Goal: Information Seeking & Learning: Learn about a topic

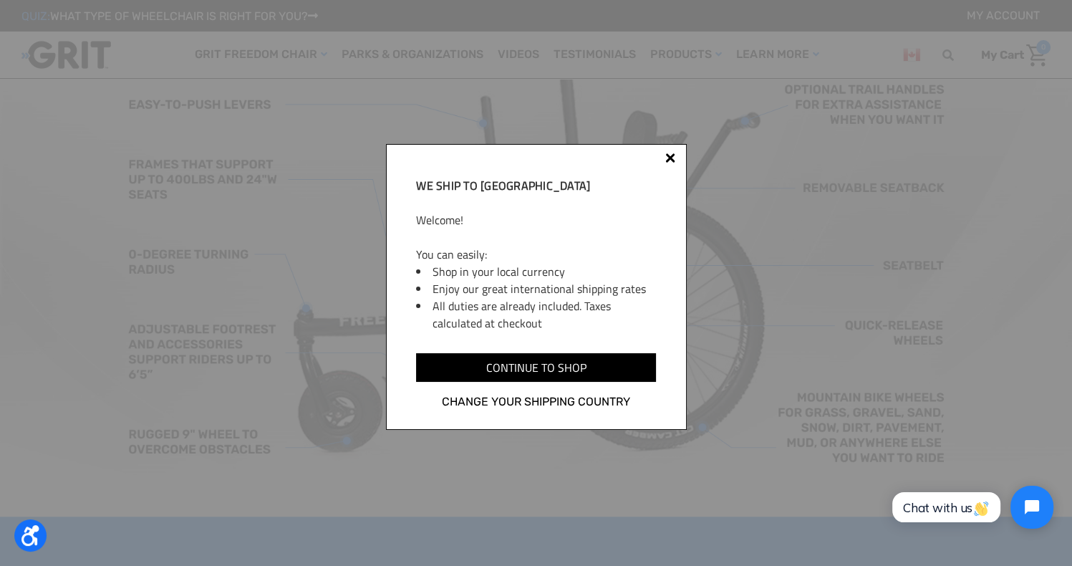
click at [669, 159] on div at bounding box center [670, 158] width 10 height 10
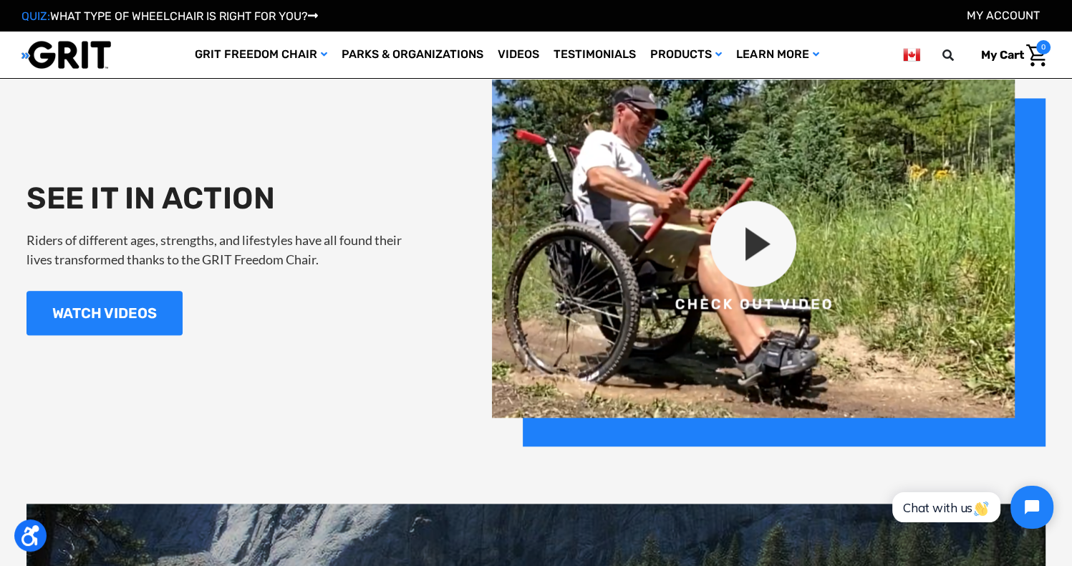
scroll to position [1581, 0]
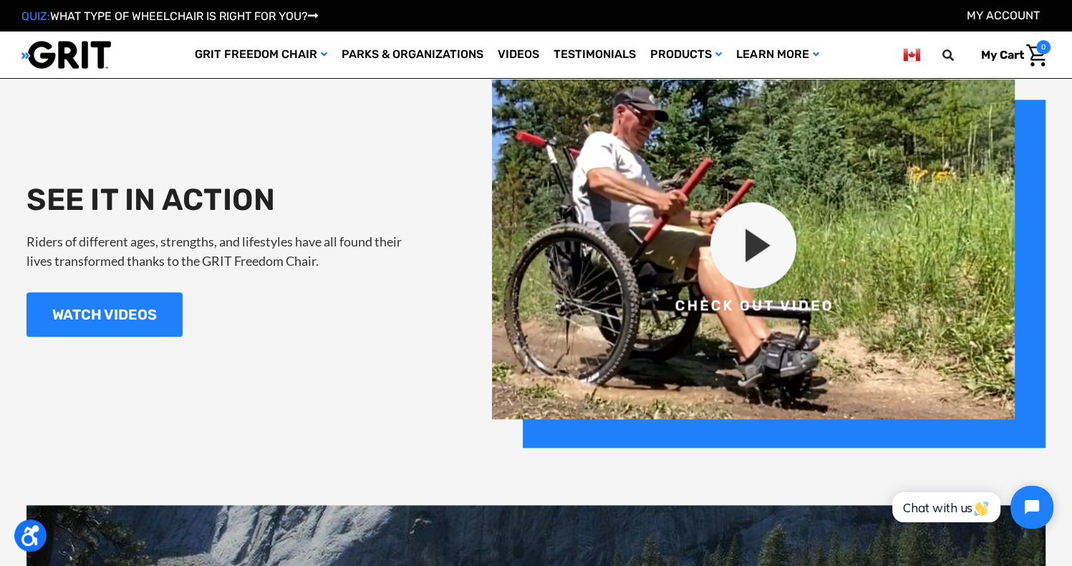
click at [747, 268] on img at bounding box center [768, 259] width 553 height 377
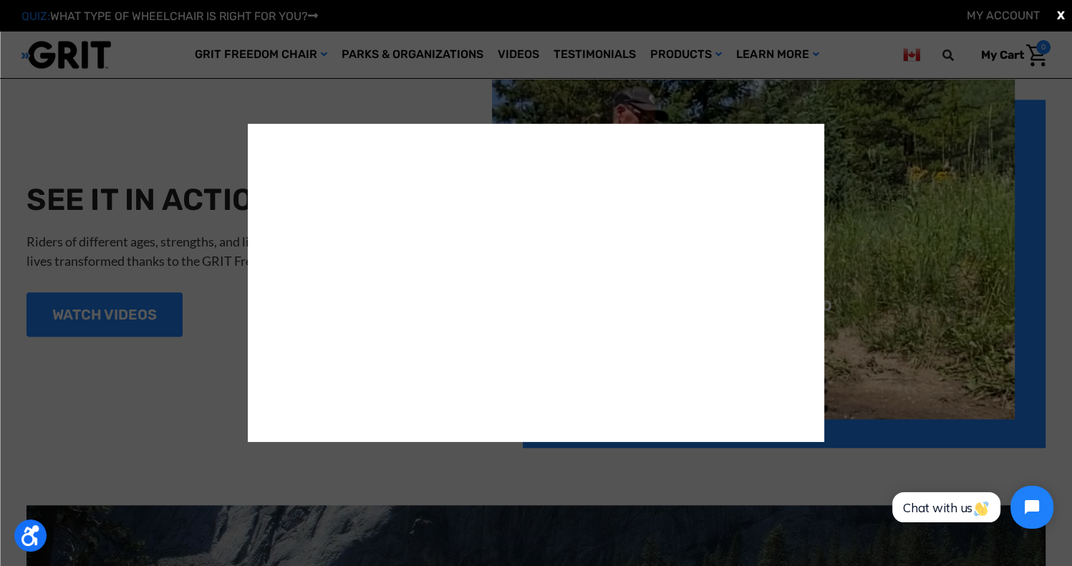
click at [947, 264] on div "X" at bounding box center [536, 283] width 1072 height 566
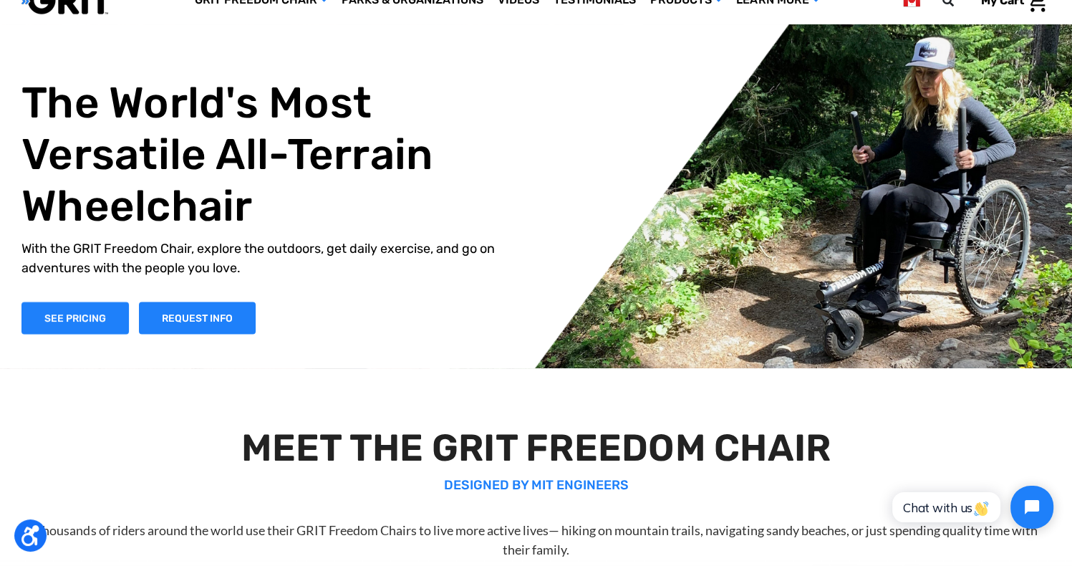
scroll to position [0, 0]
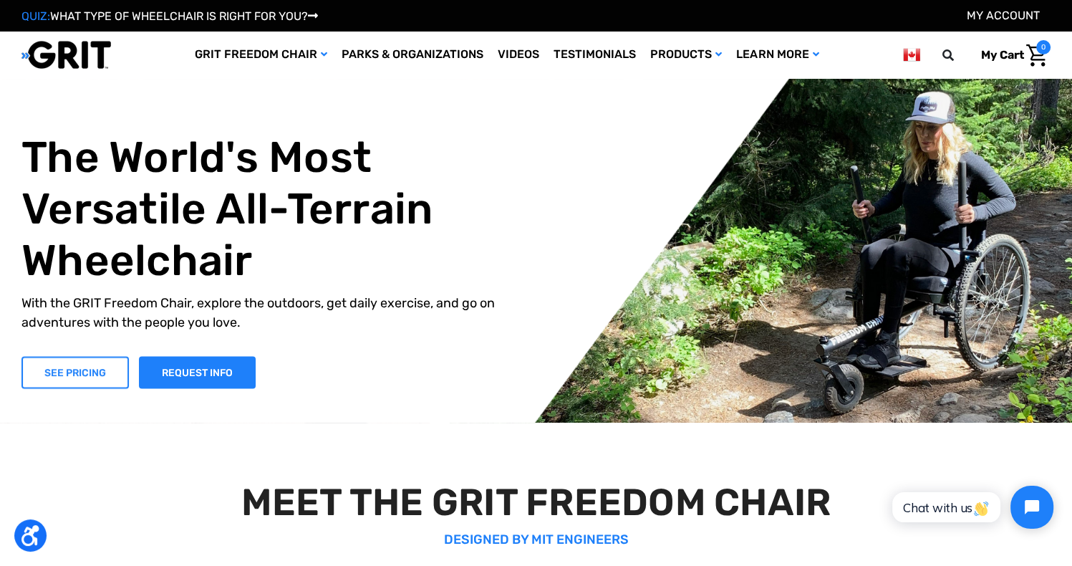
click at [69, 379] on link "SEE PRICING" at bounding box center [74, 372] width 107 height 32
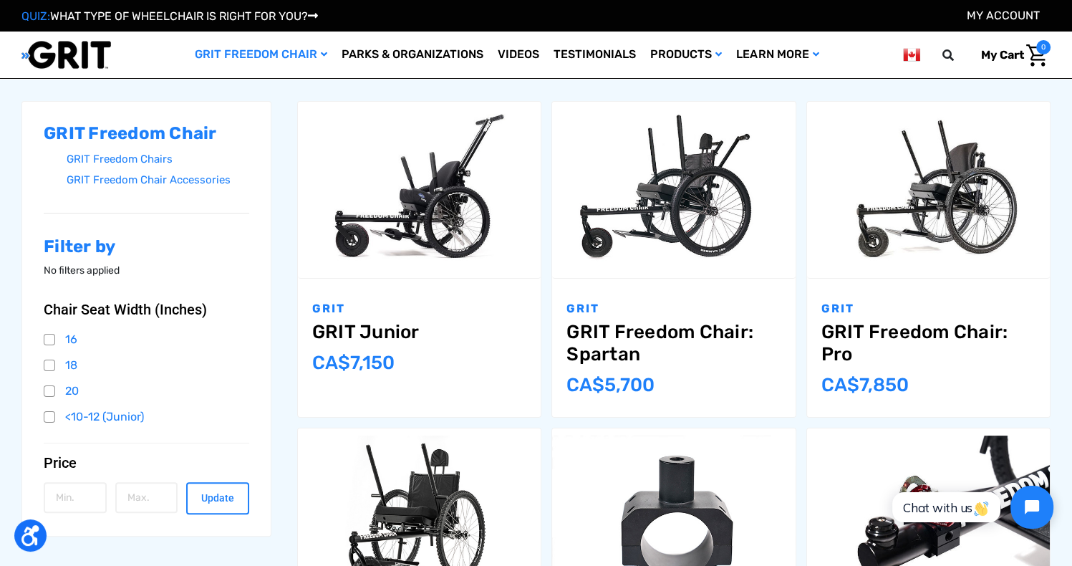
scroll to position [205, 0]
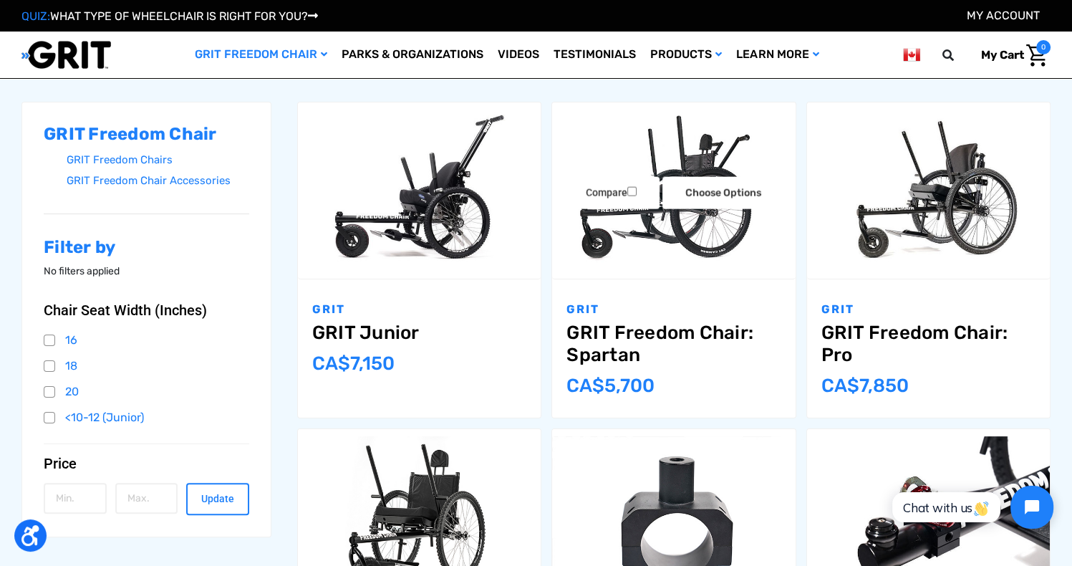
click at [603, 336] on link "GRIT Freedom Chair: Spartan" at bounding box center [673, 343] width 214 height 44
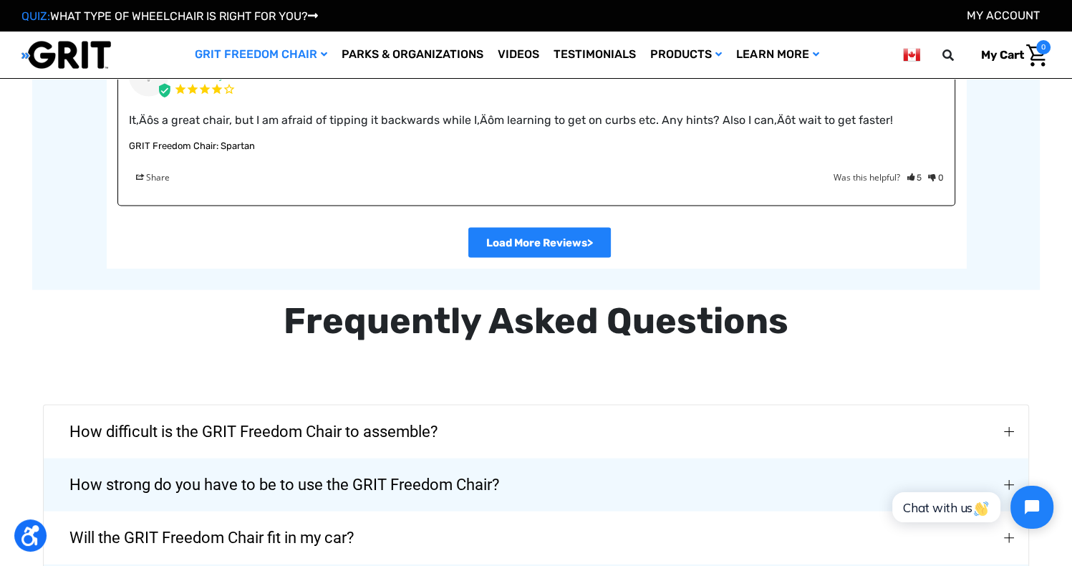
scroll to position [2871, 0]
click at [497, 248] on link ">" at bounding box center [539, 242] width 142 height 30
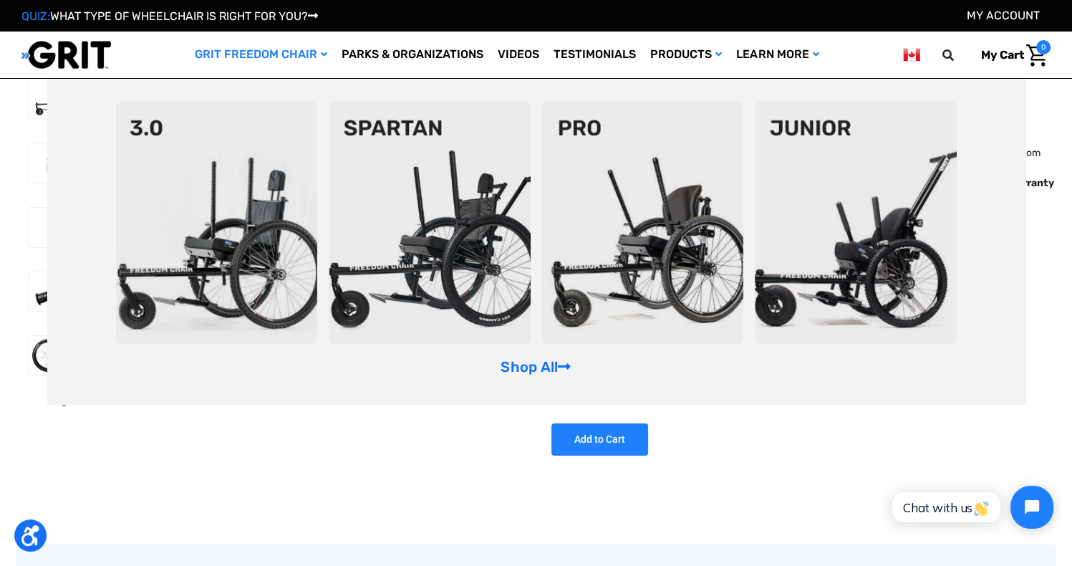
scroll to position [0, 0]
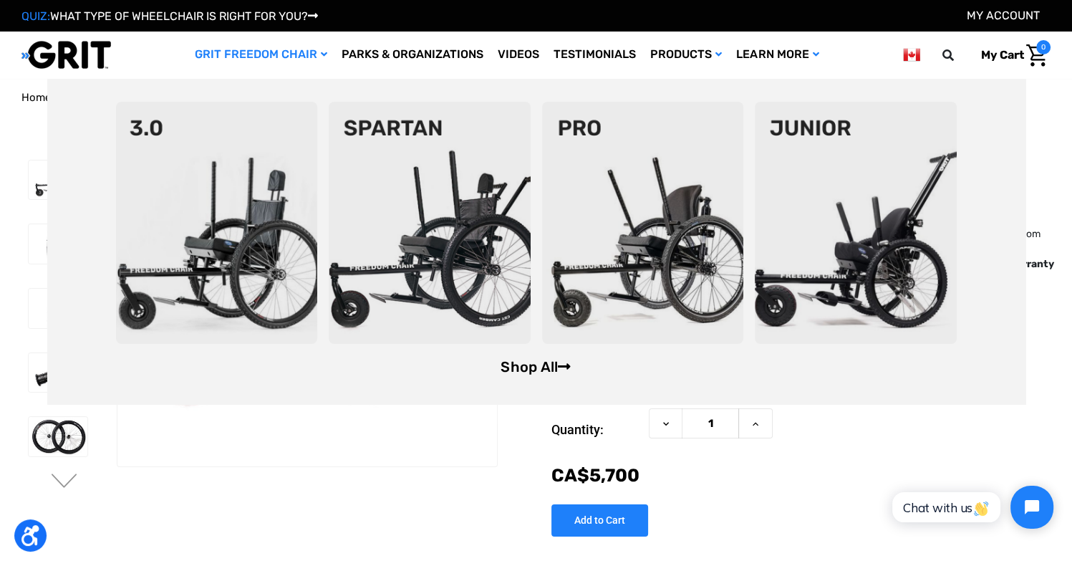
click at [515, 363] on link "Shop All" at bounding box center [535, 366] width 70 height 17
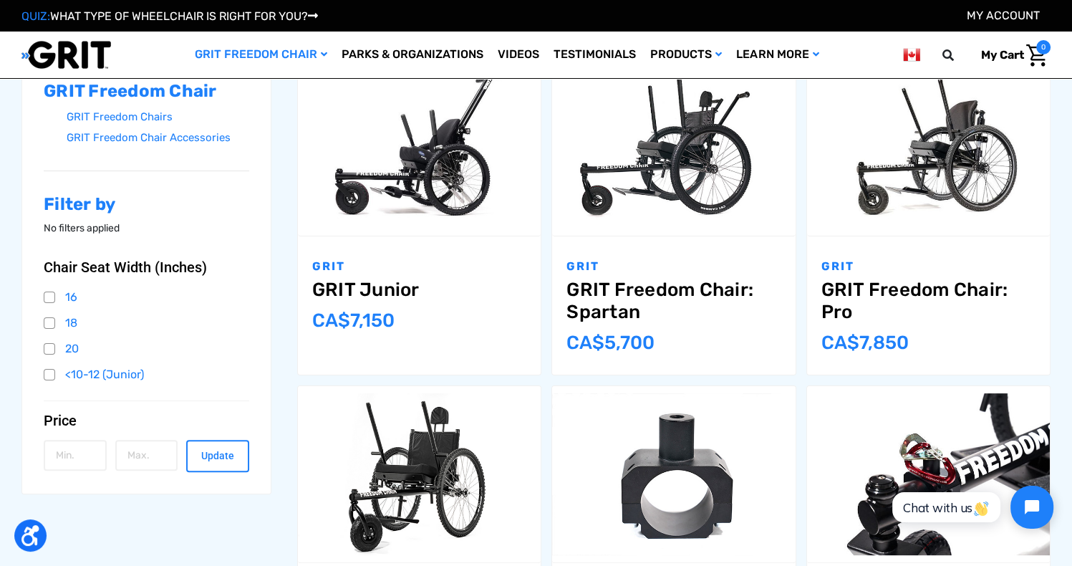
scroll to position [218, 0]
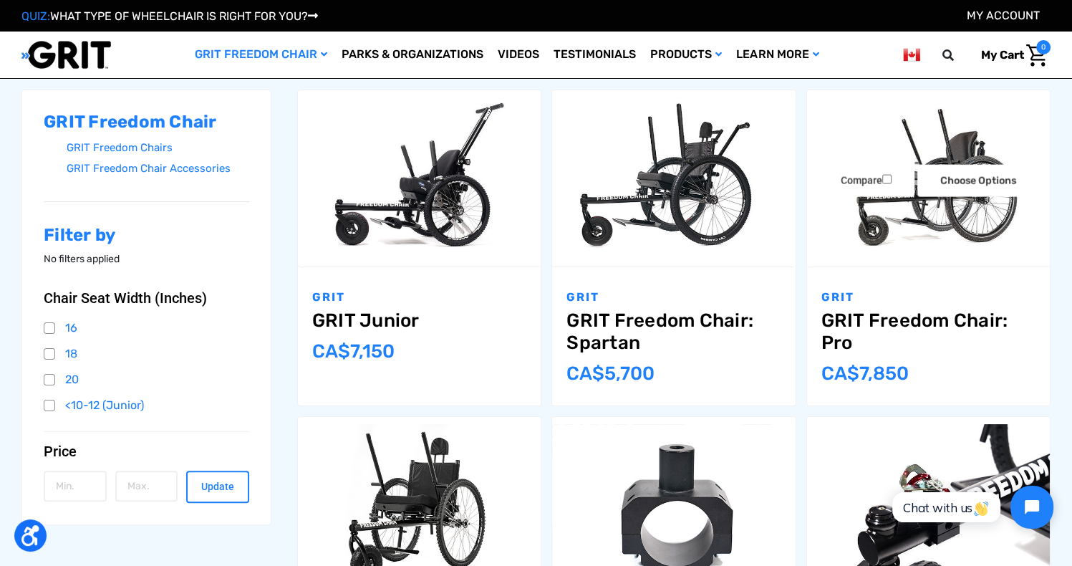
click at [836, 319] on link "GRIT Freedom Chair: Pro" at bounding box center [928, 331] width 214 height 44
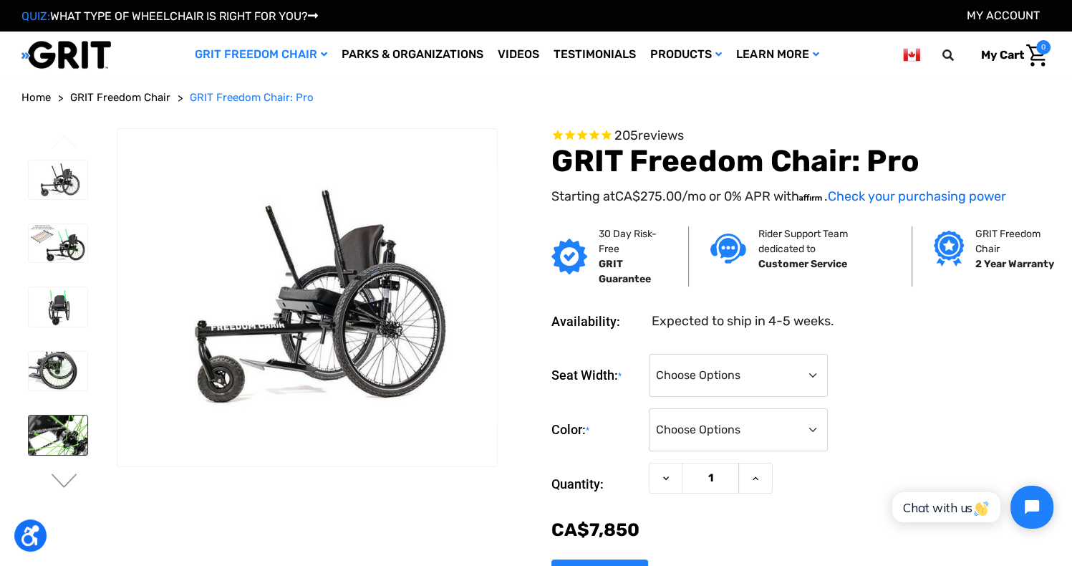
click at [44, 429] on img at bounding box center [58, 434] width 59 height 39
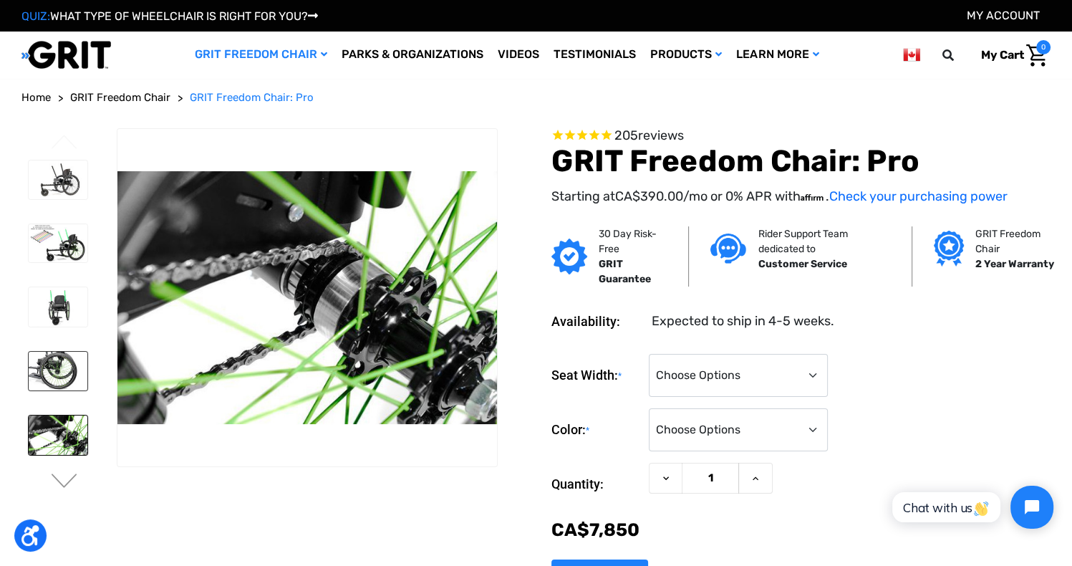
click at [52, 368] on img at bounding box center [58, 370] width 59 height 39
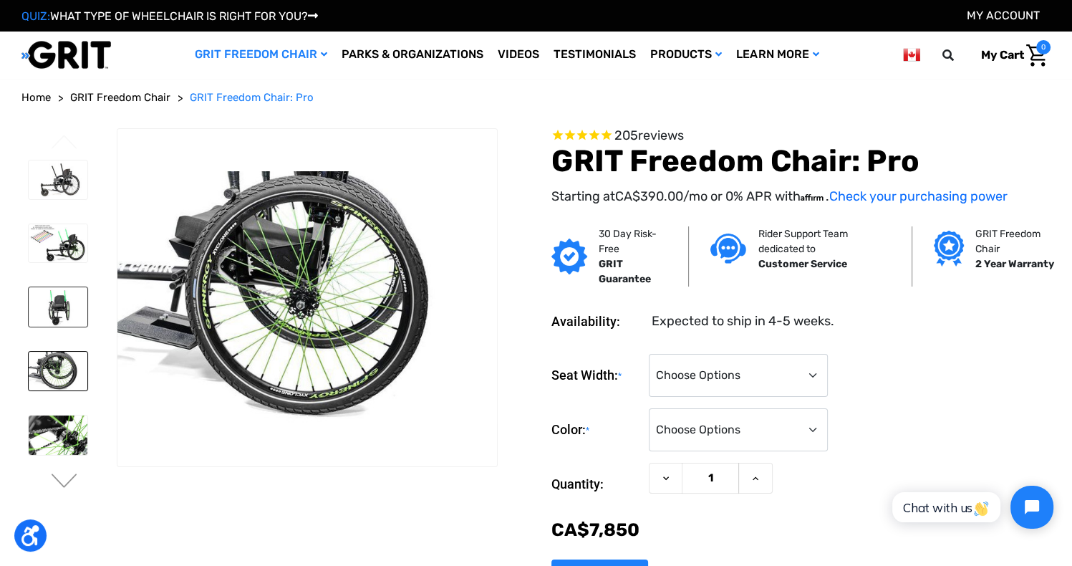
click at [62, 313] on img at bounding box center [58, 306] width 59 height 39
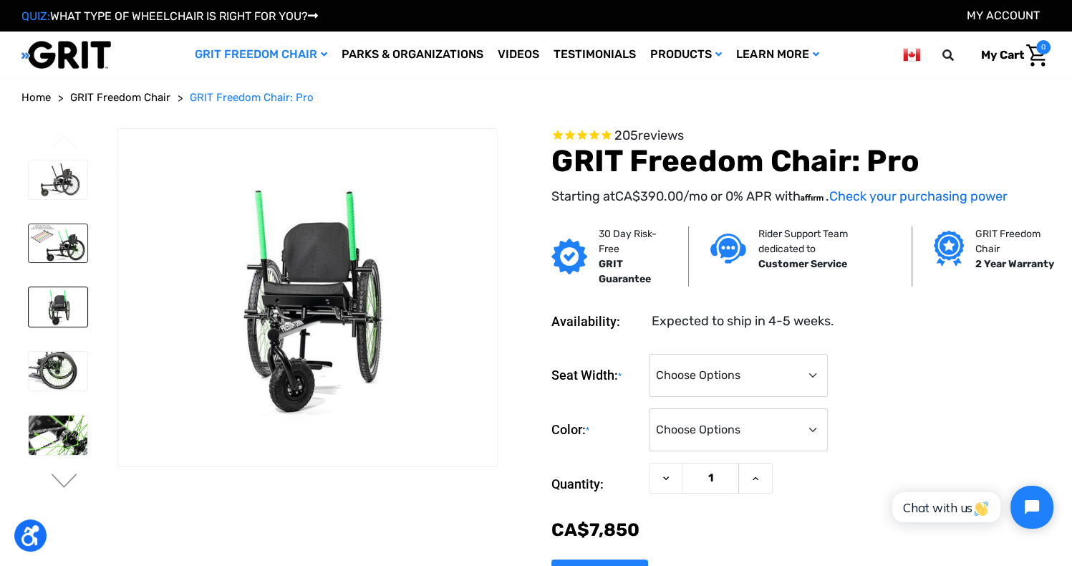
click at [67, 235] on img at bounding box center [58, 243] width 59 height 38
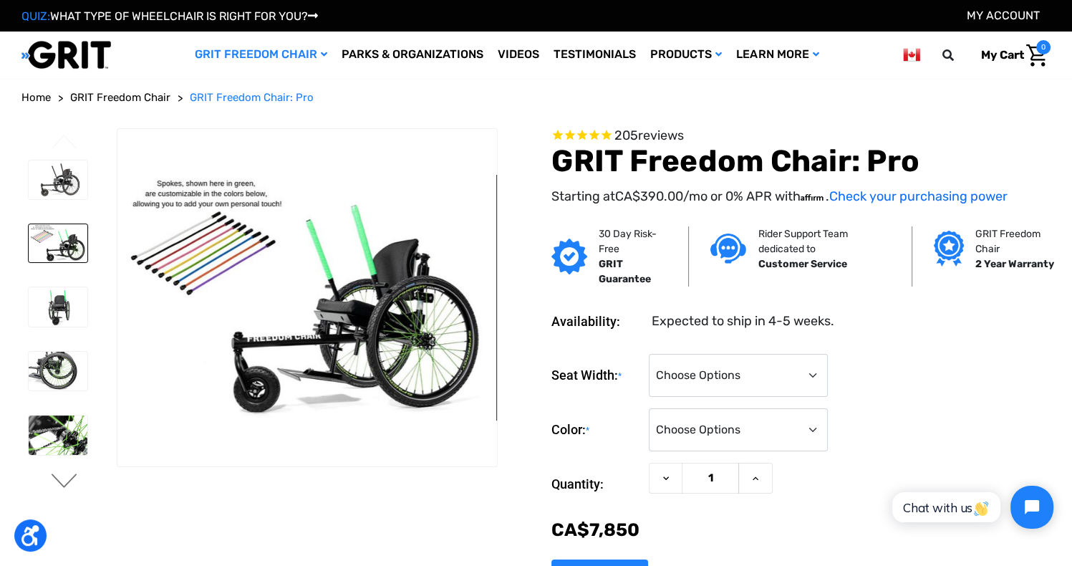
click at [57, 481] on button "Next" at bounding box center [64, 481] width 30 height 17
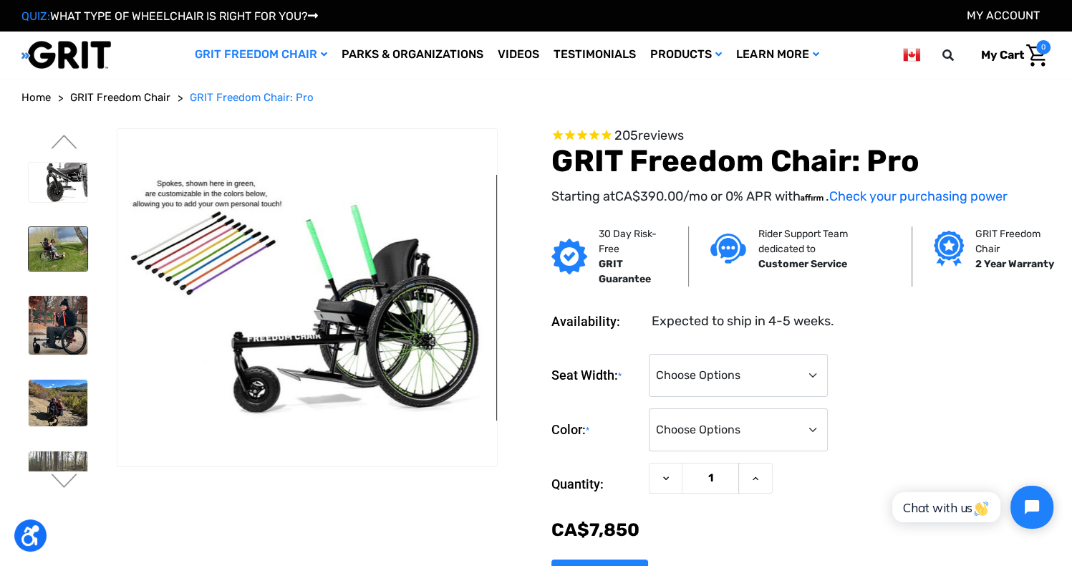
click at [46, 241] on img at bounding box center [58, 249] width 59 height 44
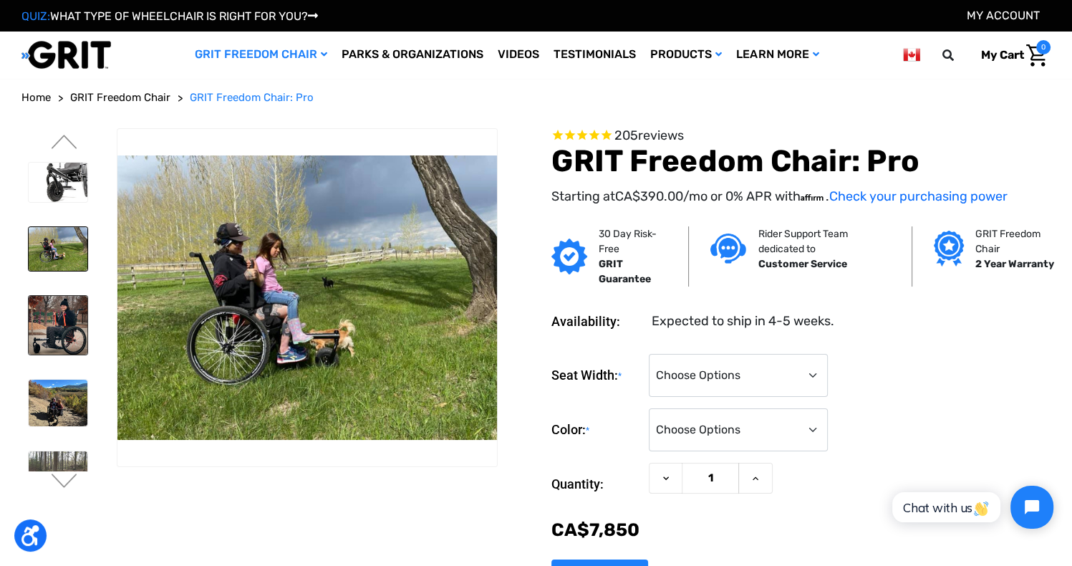
click at [41, 311] on img at bounding box center [58, 325] width 59 height 59
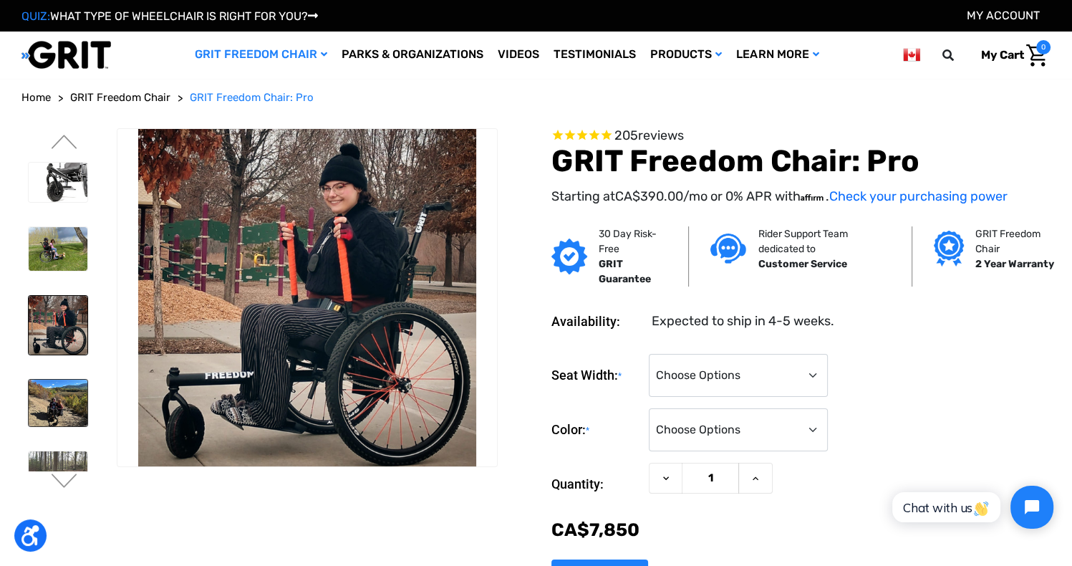
click at [45, 400] on img at bounding box center [58, 402] width 59 height 47
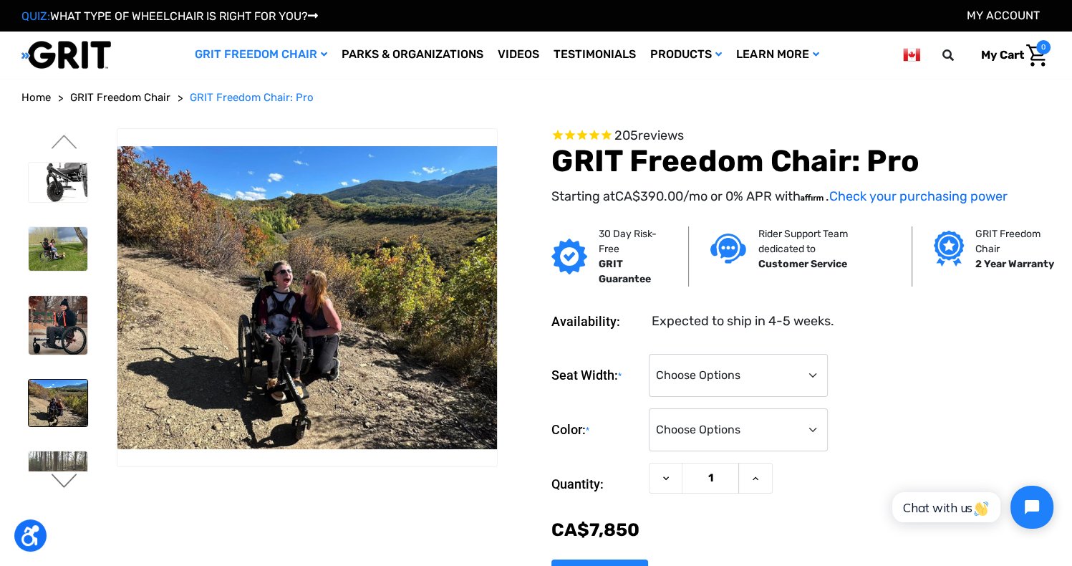
click at [69, 482] on button "Next" at bounding box center [64, 481] width 30 height 17
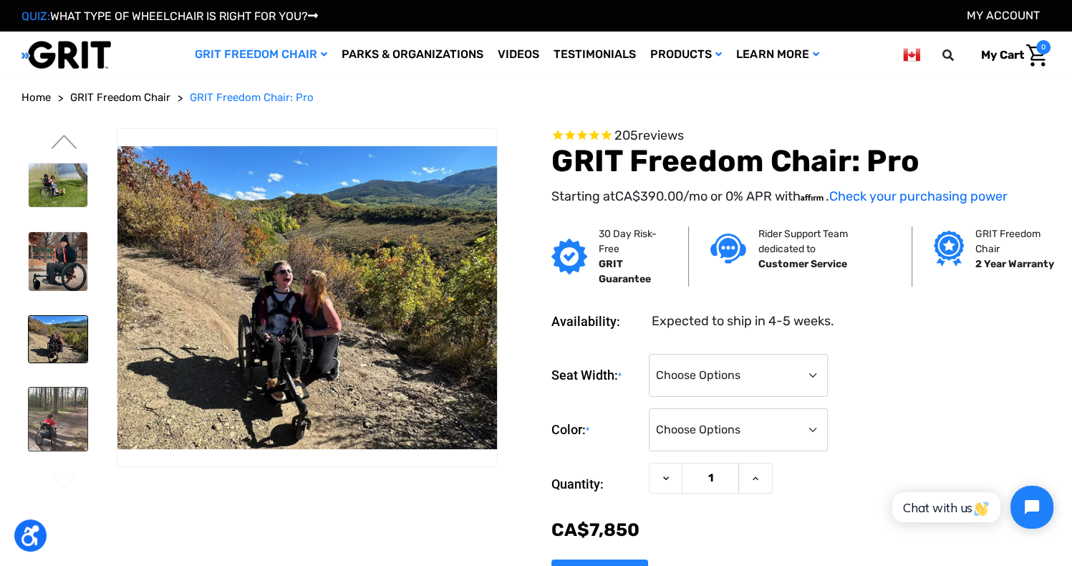
click at [48, 422] on img at bounding box center [58, 418] width 59 height 62
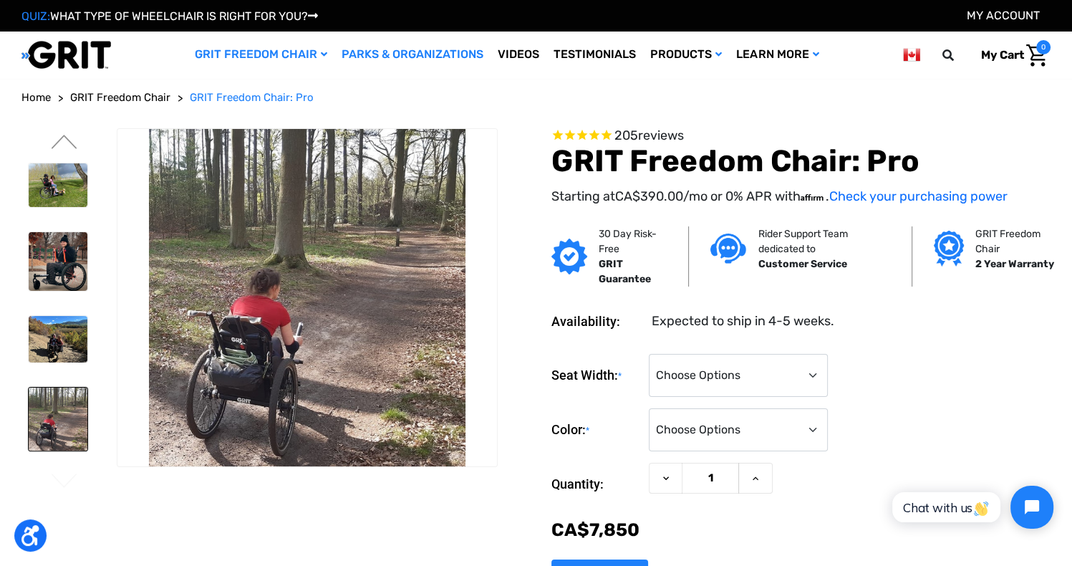
click at [385, 51] on link "Parks & Organizations" at bounding box center [412, 54] width 156 height 47
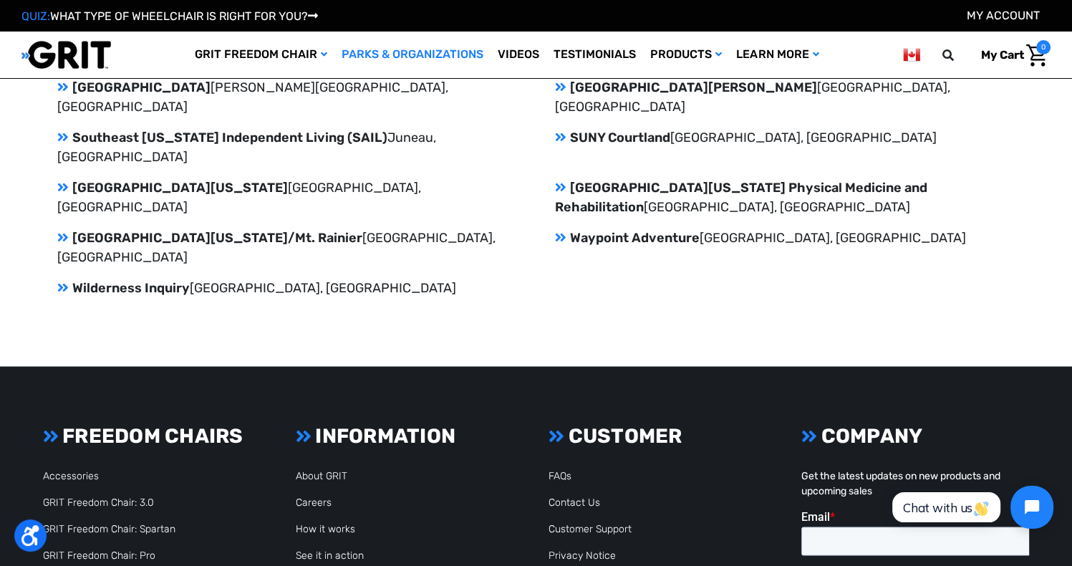
scroll to position [2590, 0]
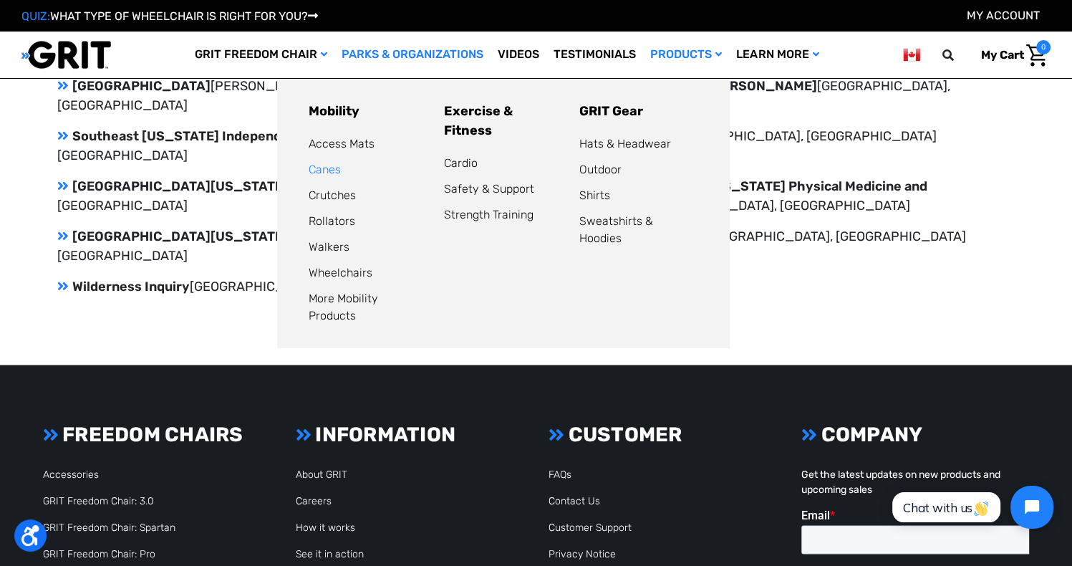
click at [324, 170] on link "Canes" at bounding box center [325, 169] width 32 height 14
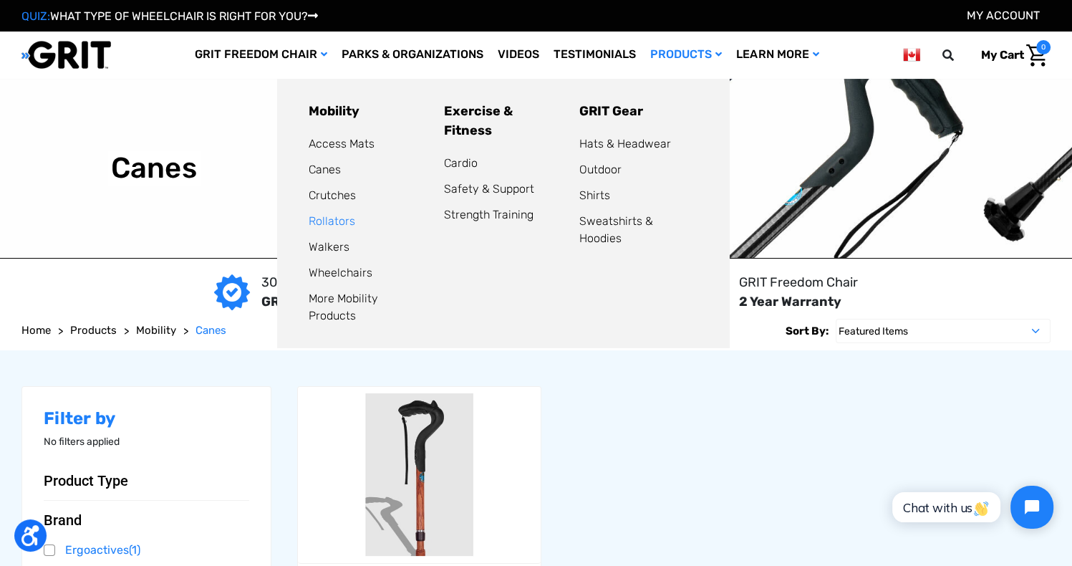
click at [321, 222] on link "Rollators" at bounding box center [332, 221] width 47 height 14
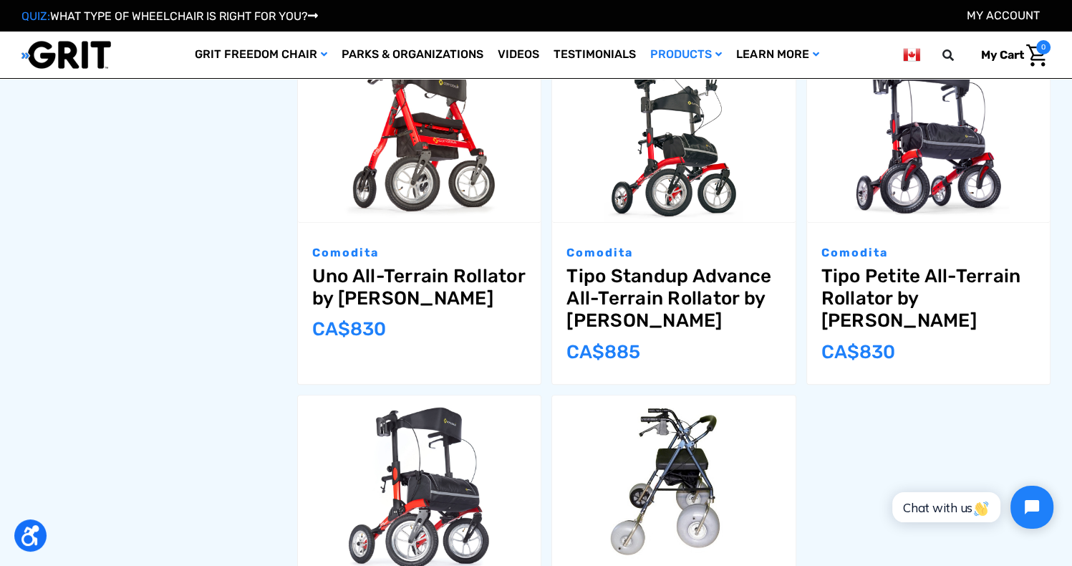
scroll to position [939, 0]
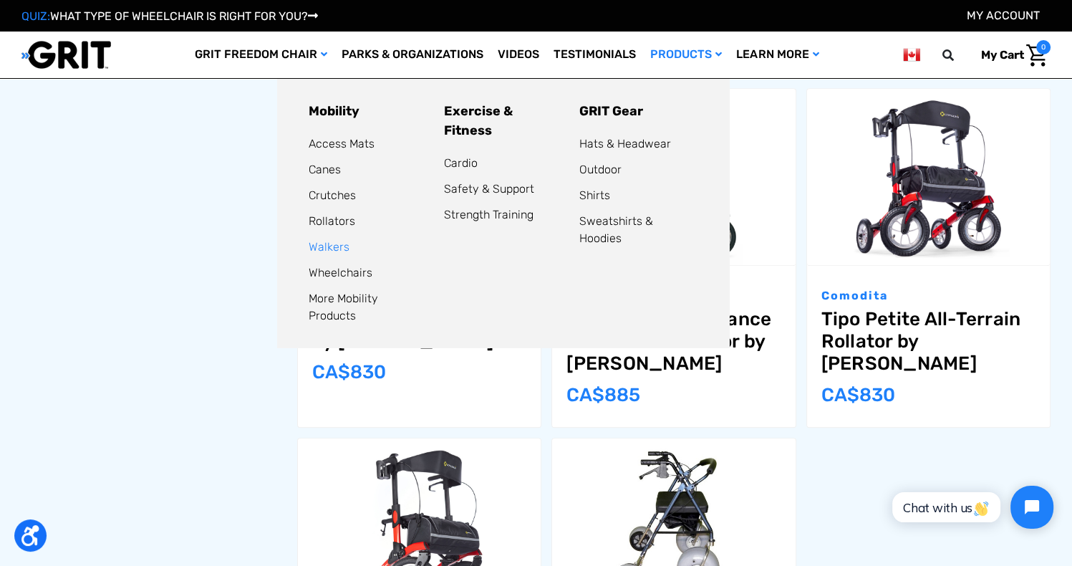
click at [326, 248] on link "Walkers" at bounding box center [329, 247] width 41 height 14
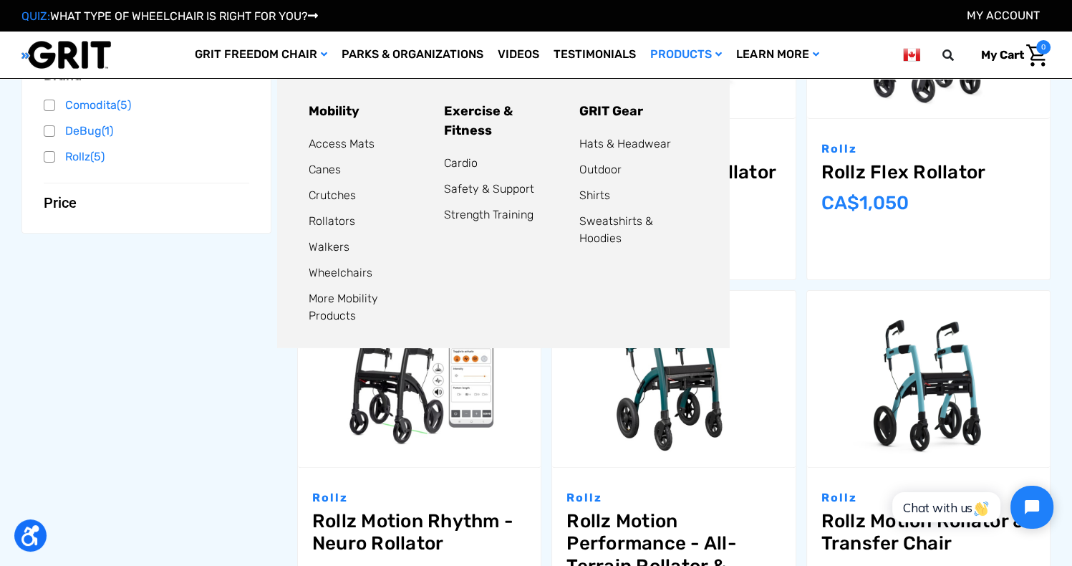
scroll to position [296, 0]
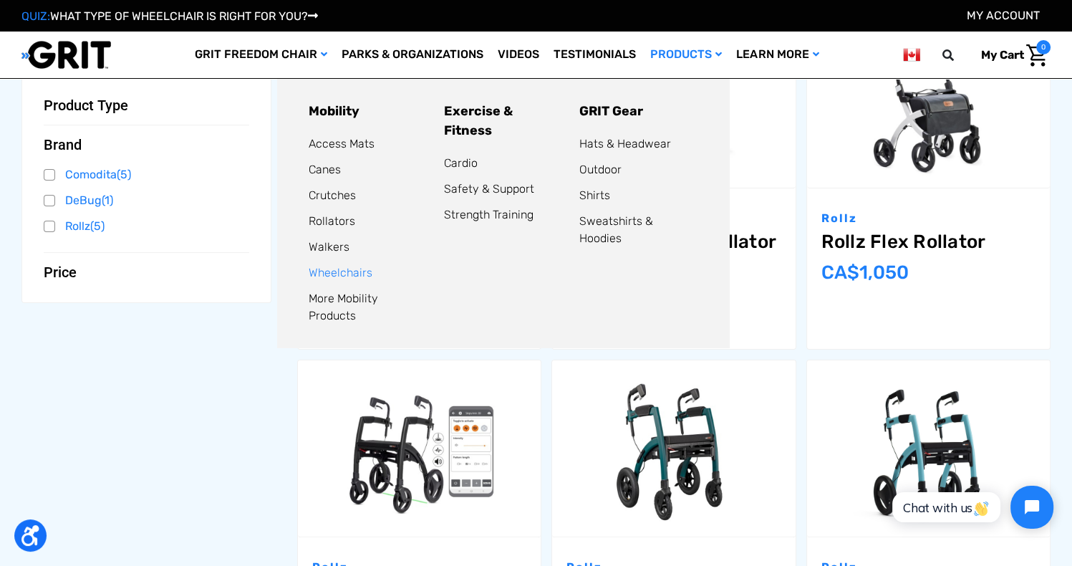
click at [326, 273] on link "Wheelchairs" at bounding box center [341, 273] width 64 height 14
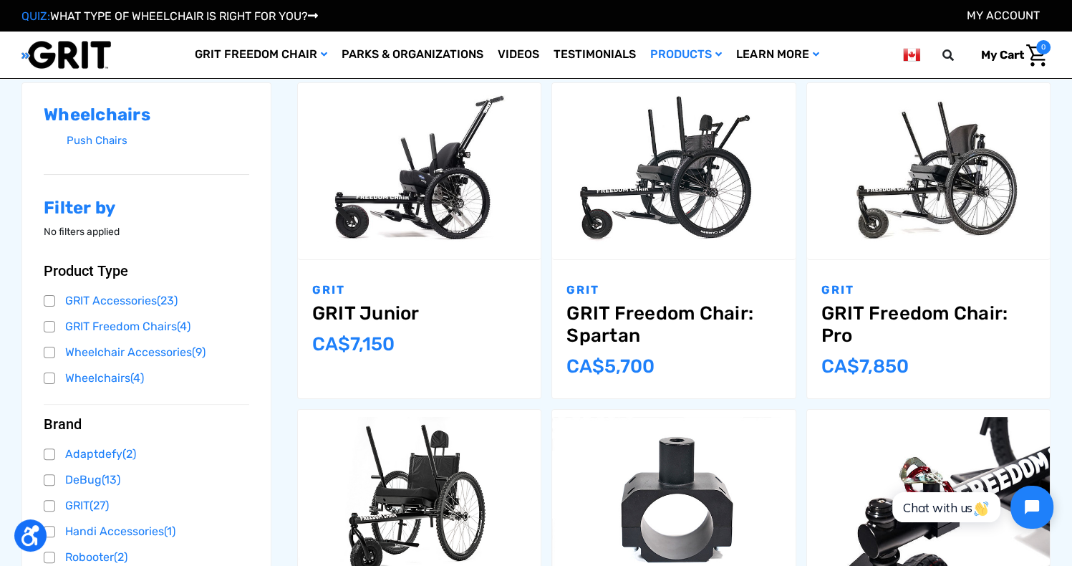
scroll to position [225, 0]
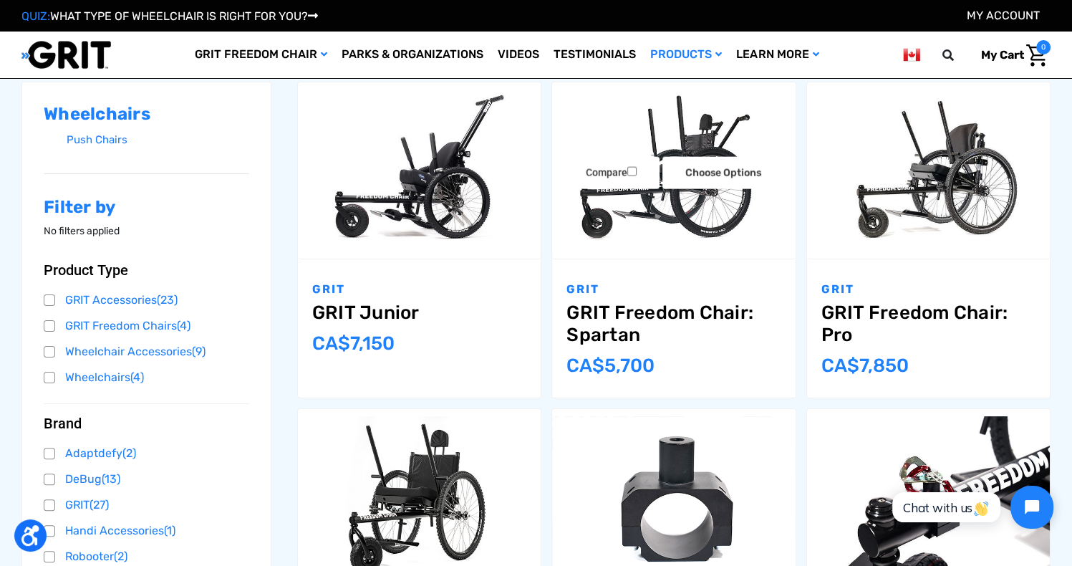
click at [586, 306] on link "GRIT Freedom Chair: Spartan" at bounding box center [673, 323] width 214 height 44
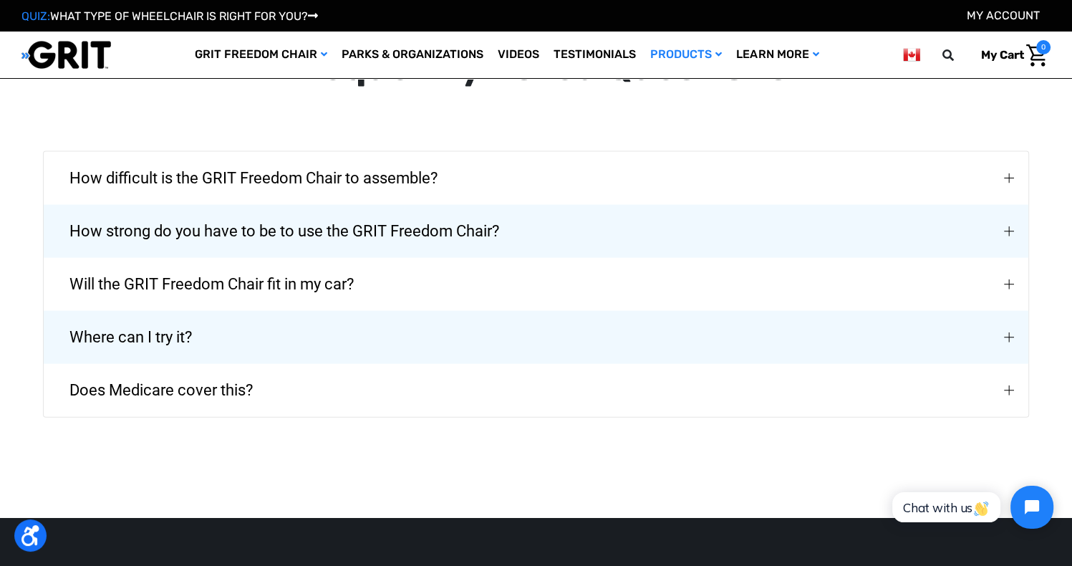
scroll to position [3125, 0]
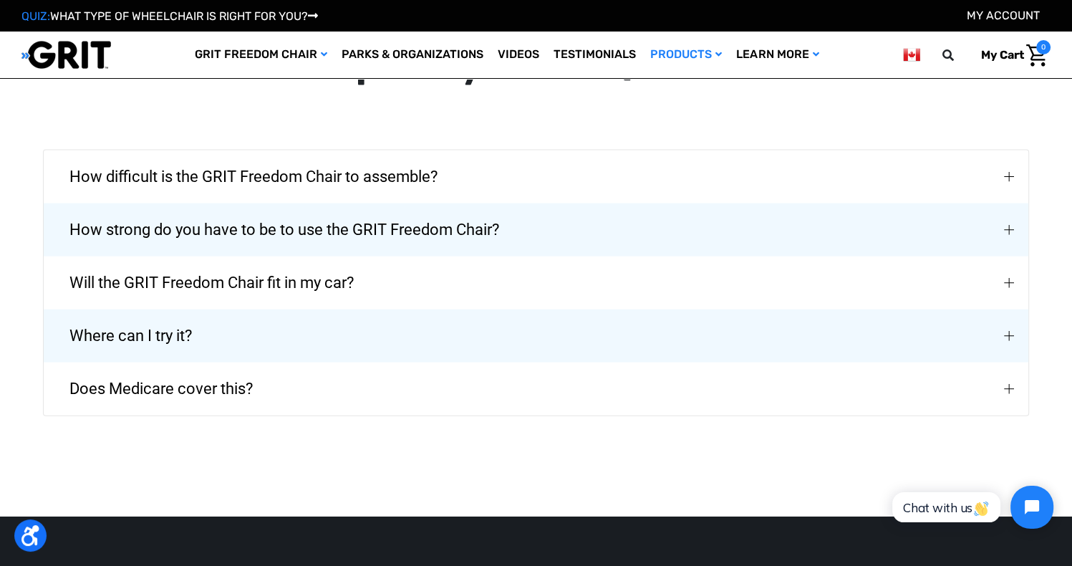
click at [349, 227] on span "How strong do you have to be to use the GRIT Freedom Chair?" at bounding box center [284, 230] width 472 height 52
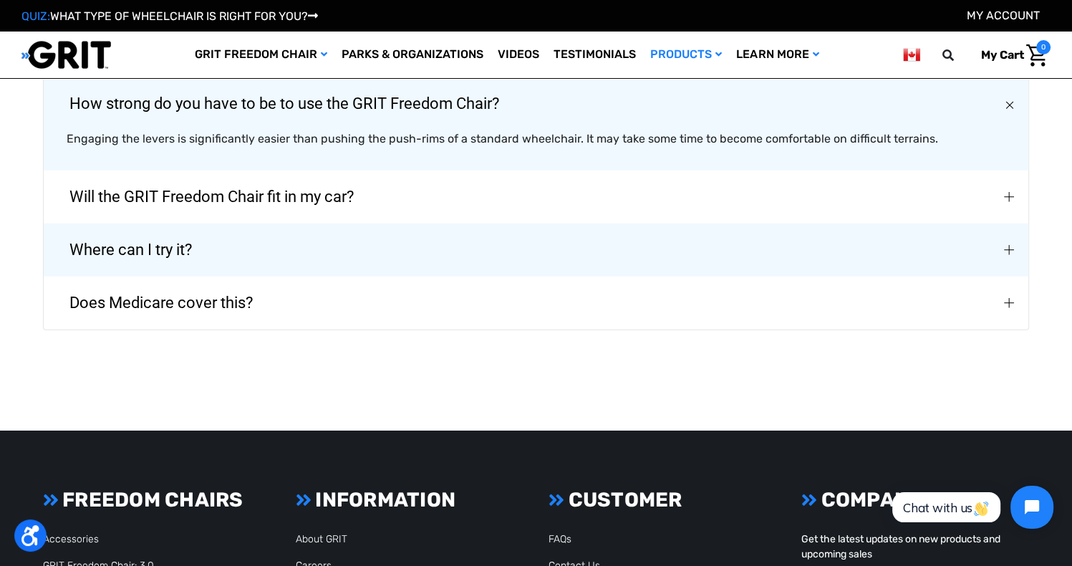
scroll to position [3253, 0]
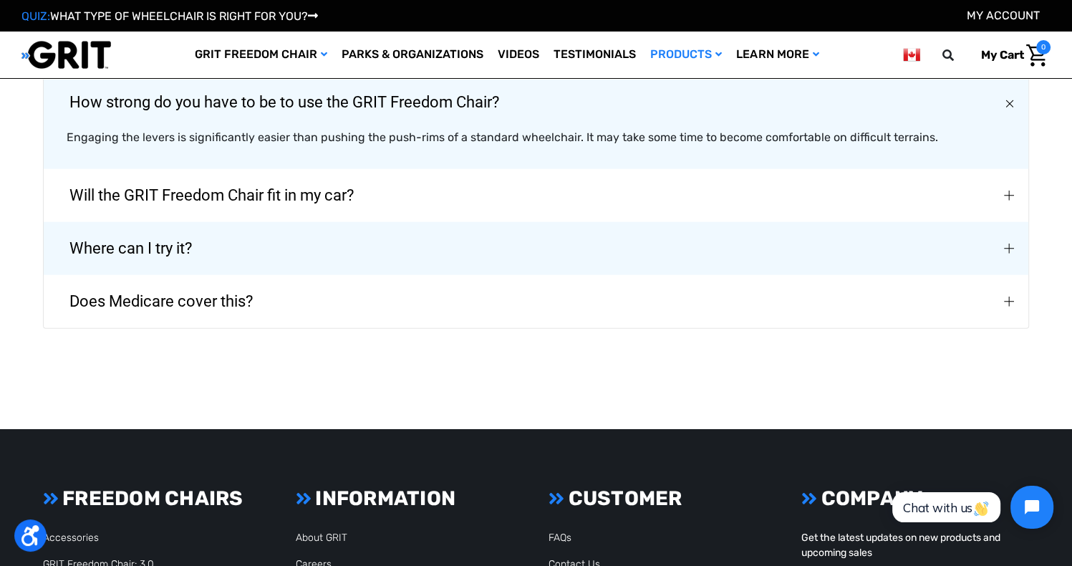
click at [203, 255] on span "Where can I try it?" at bounding box center [130, 249] width 165 height 52
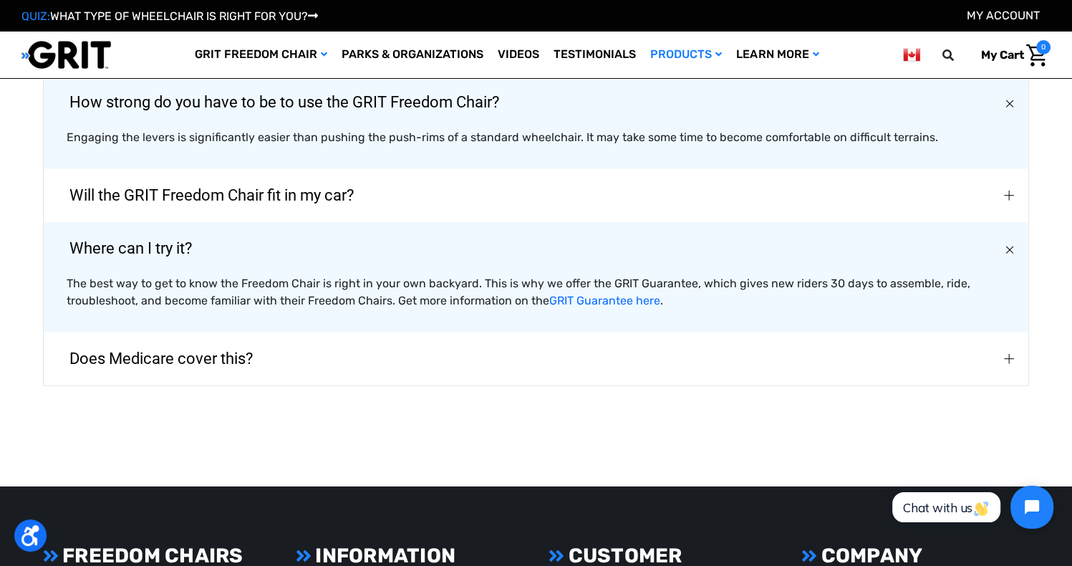
click at [185, 363] on span "Does Medicare cover this?" at bounding box center [161, 359] width 226 height 52
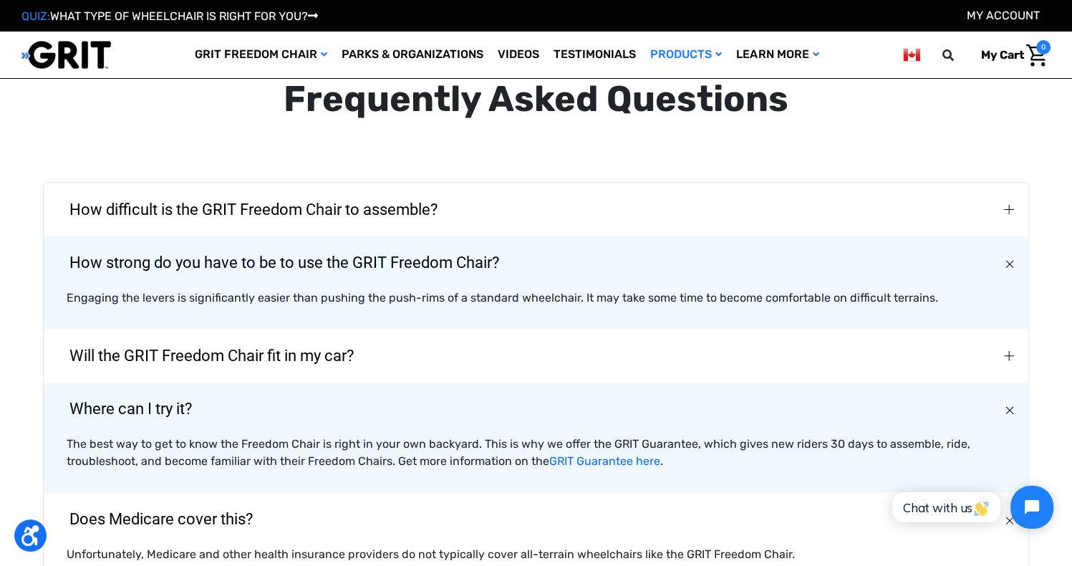
scroll to position [3087, 0]
